Goal: Task Accomplishment & Management: Complete application form

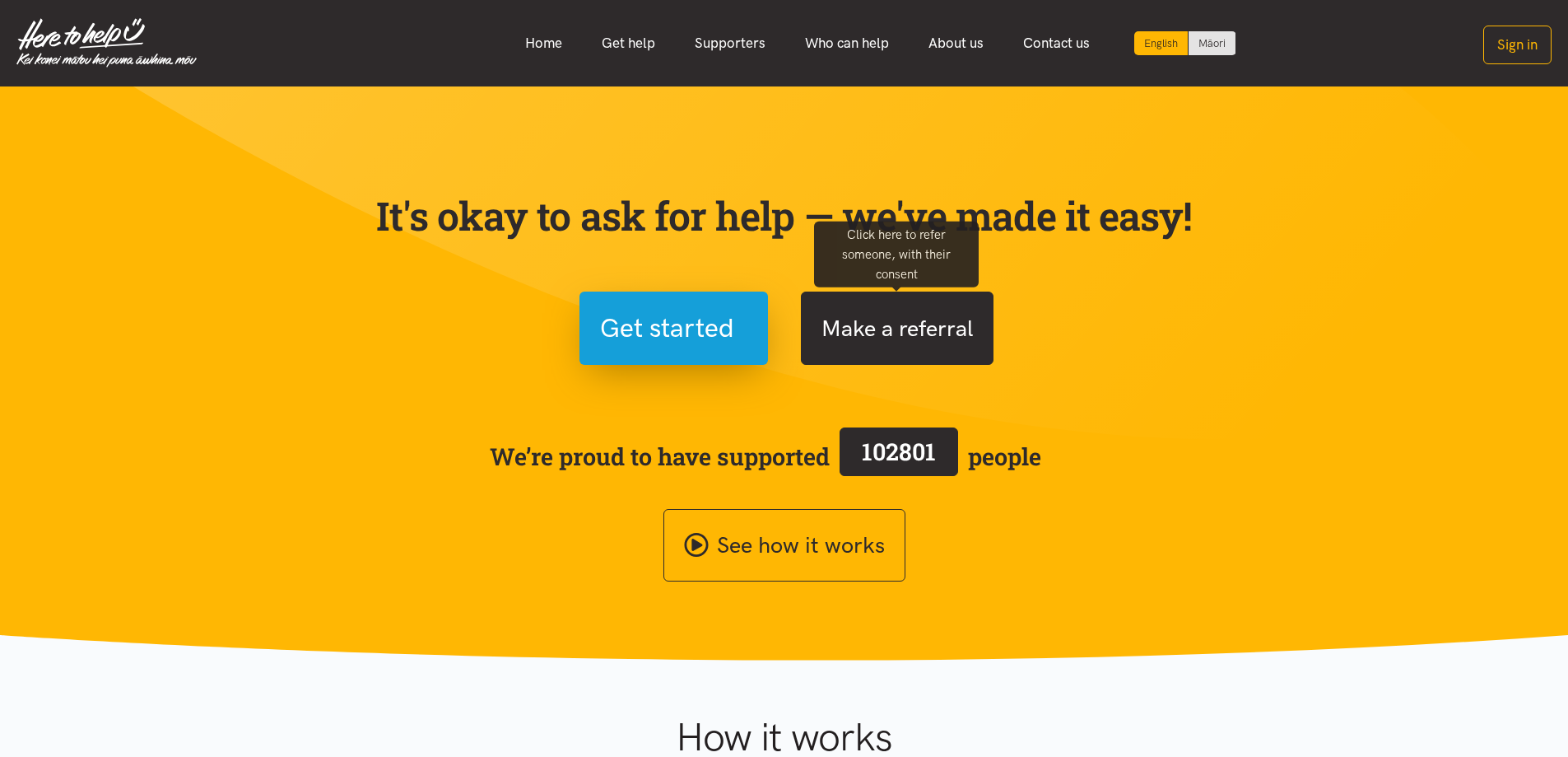
click at [858, 343] on button "Make a referral" at bounding box center [897, 328] width 193 height 73
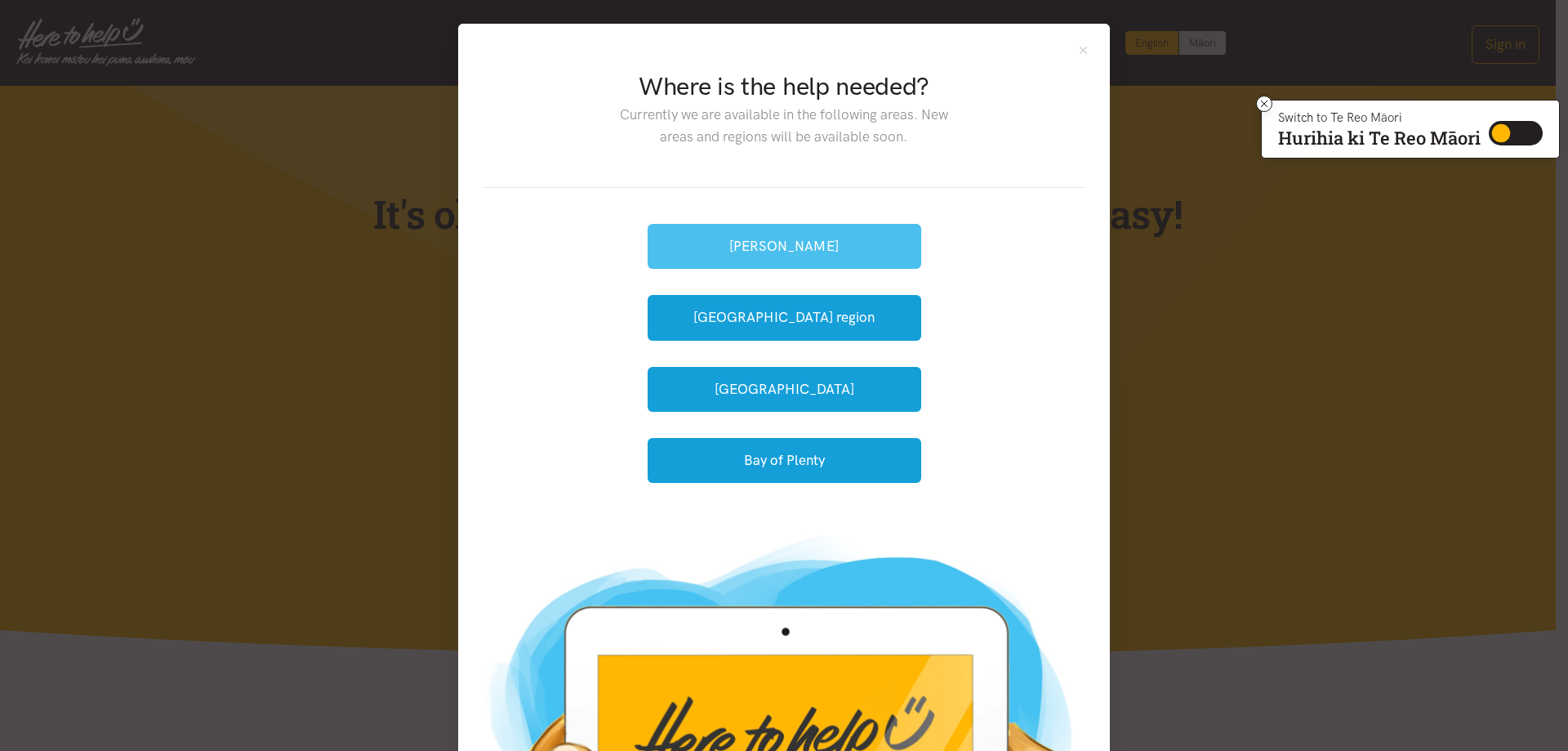
click at [852, 247] on button "[PERSON_NAME]" at bounding box center [785, 246] width 274 height 45
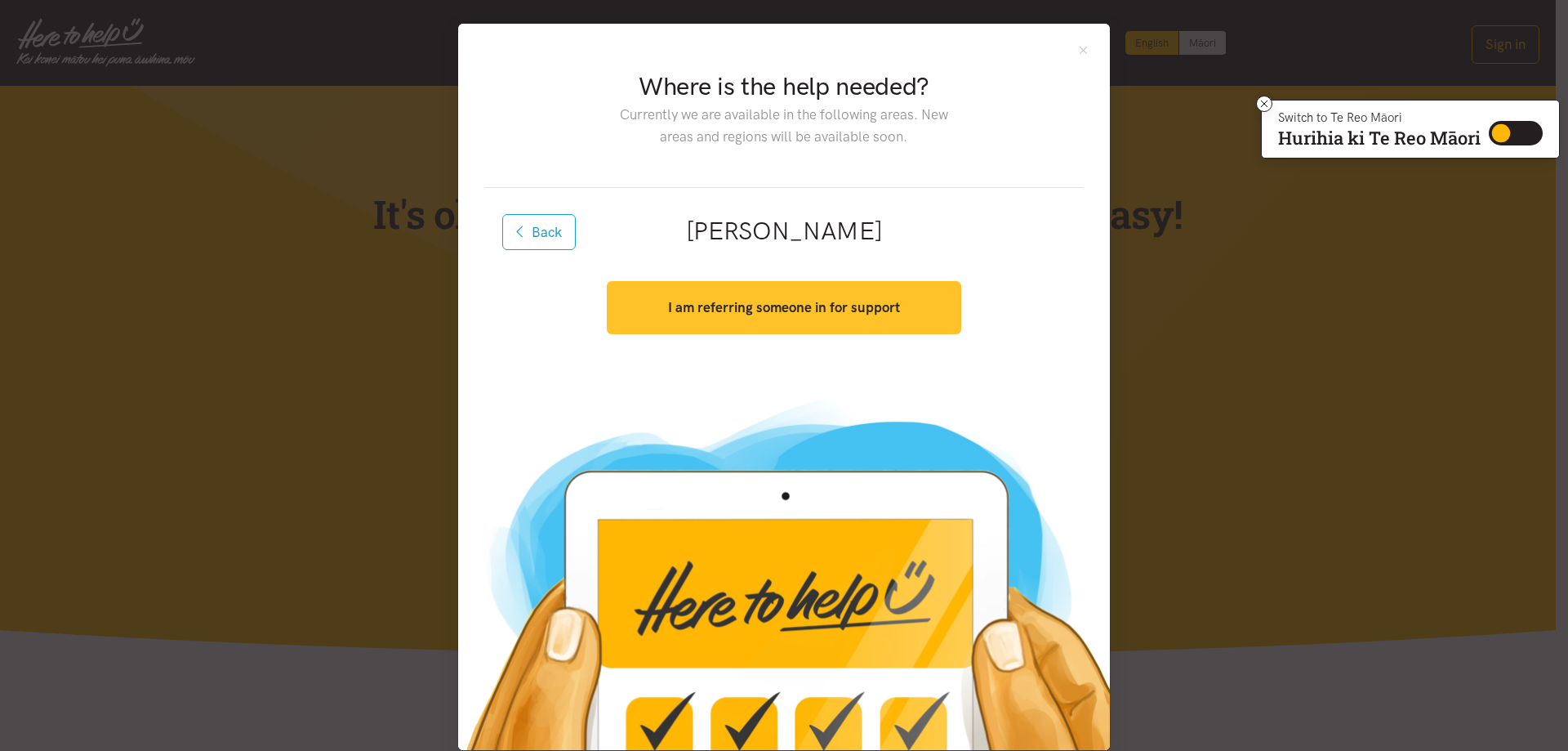
click at [735, 306] on strong "I am referring someone in for support" at bounding box center [784, 307] width 232 height 17
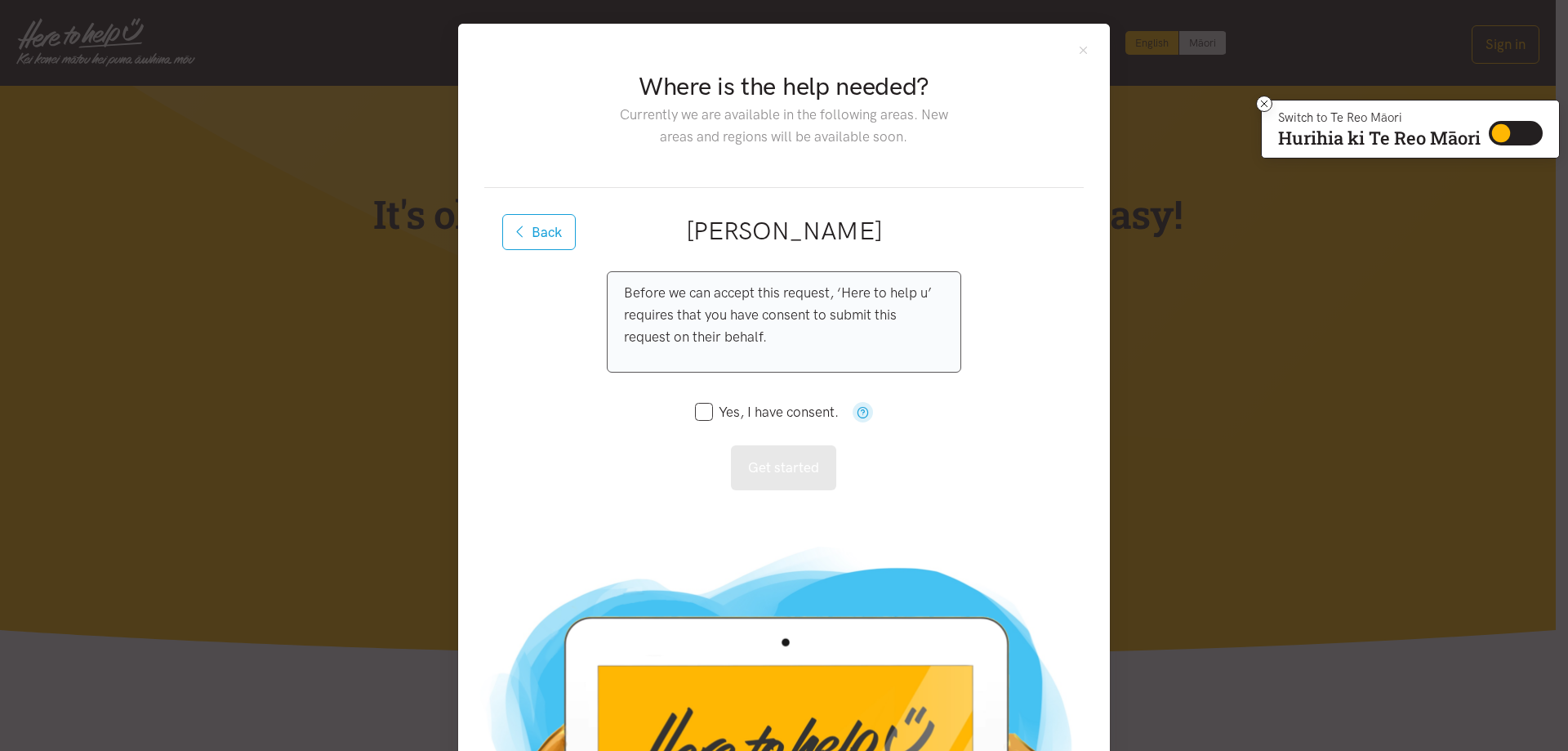
click at [859, 410] on icon "button" at bounding box center [862, 412] width 13 height 13
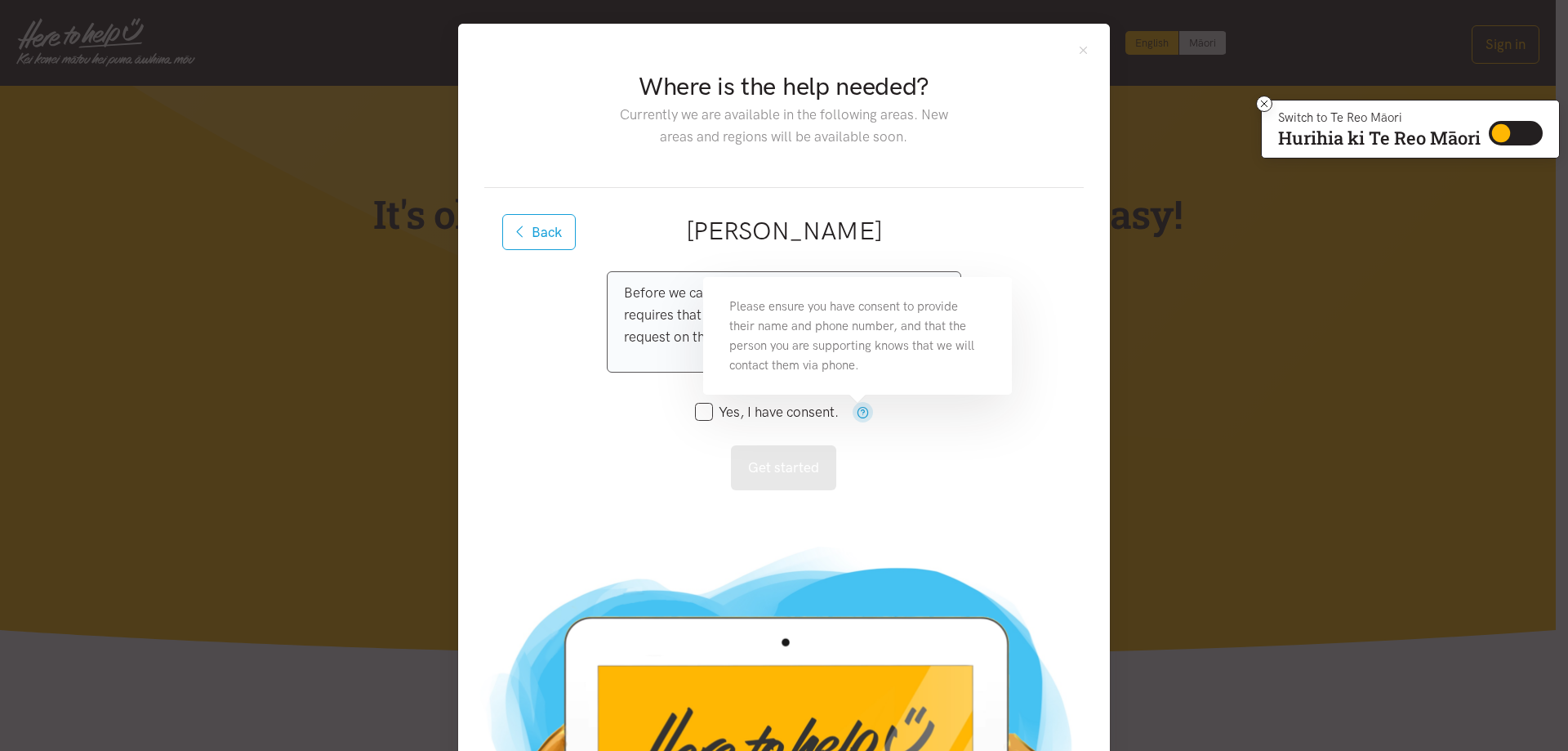
click at [859, 410] on icon "button" at bounding box center [862, 412] width 13 height 13
click at [1079, 49] on button "Close" at bounding box center [1083, 50] width 14 height 14
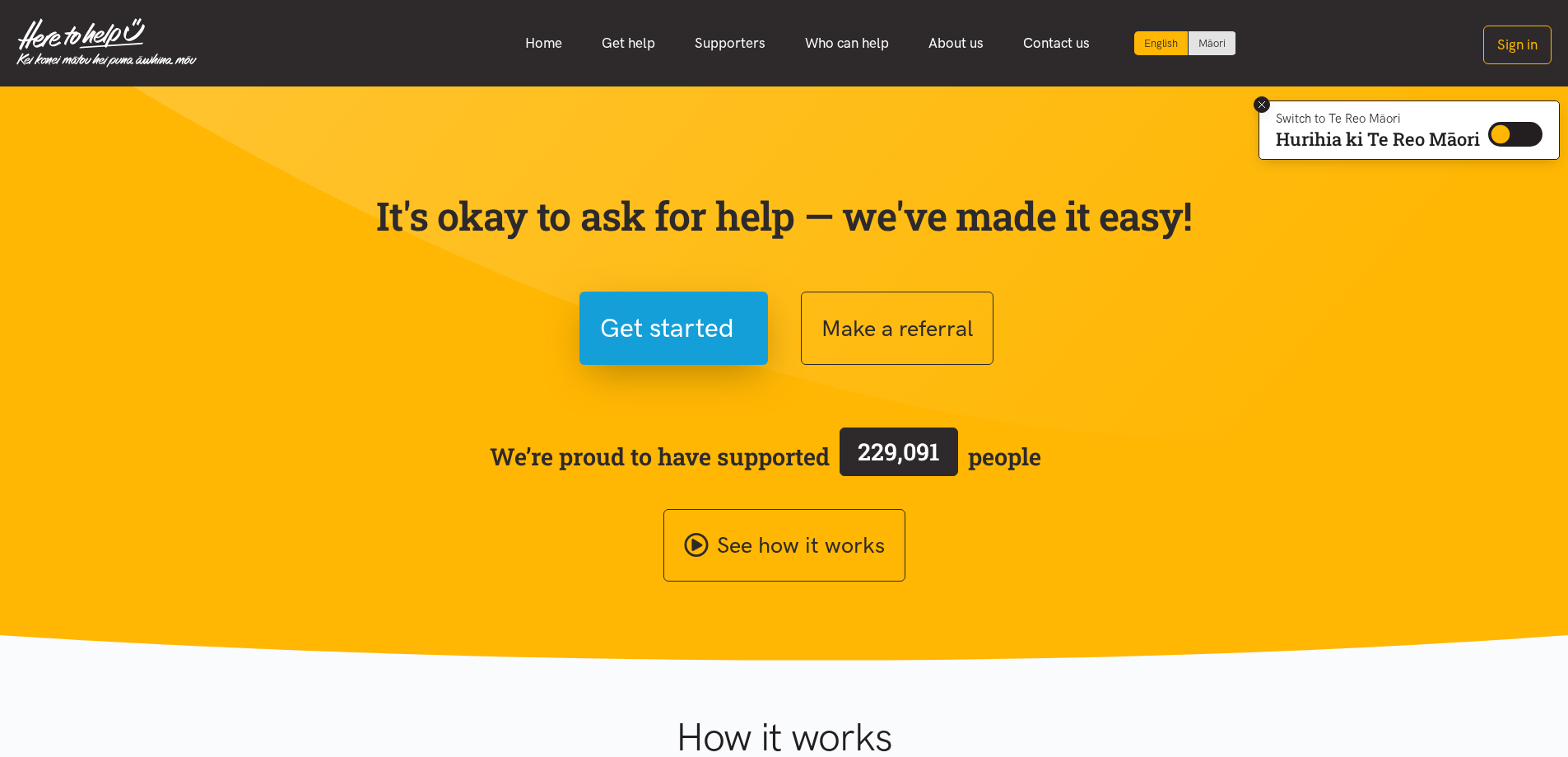
click at [1259, 101] on icon at bounding box center [1262, 105] width 13 height 13
